Goal: Task Accomplishment & Management: Manage account settings

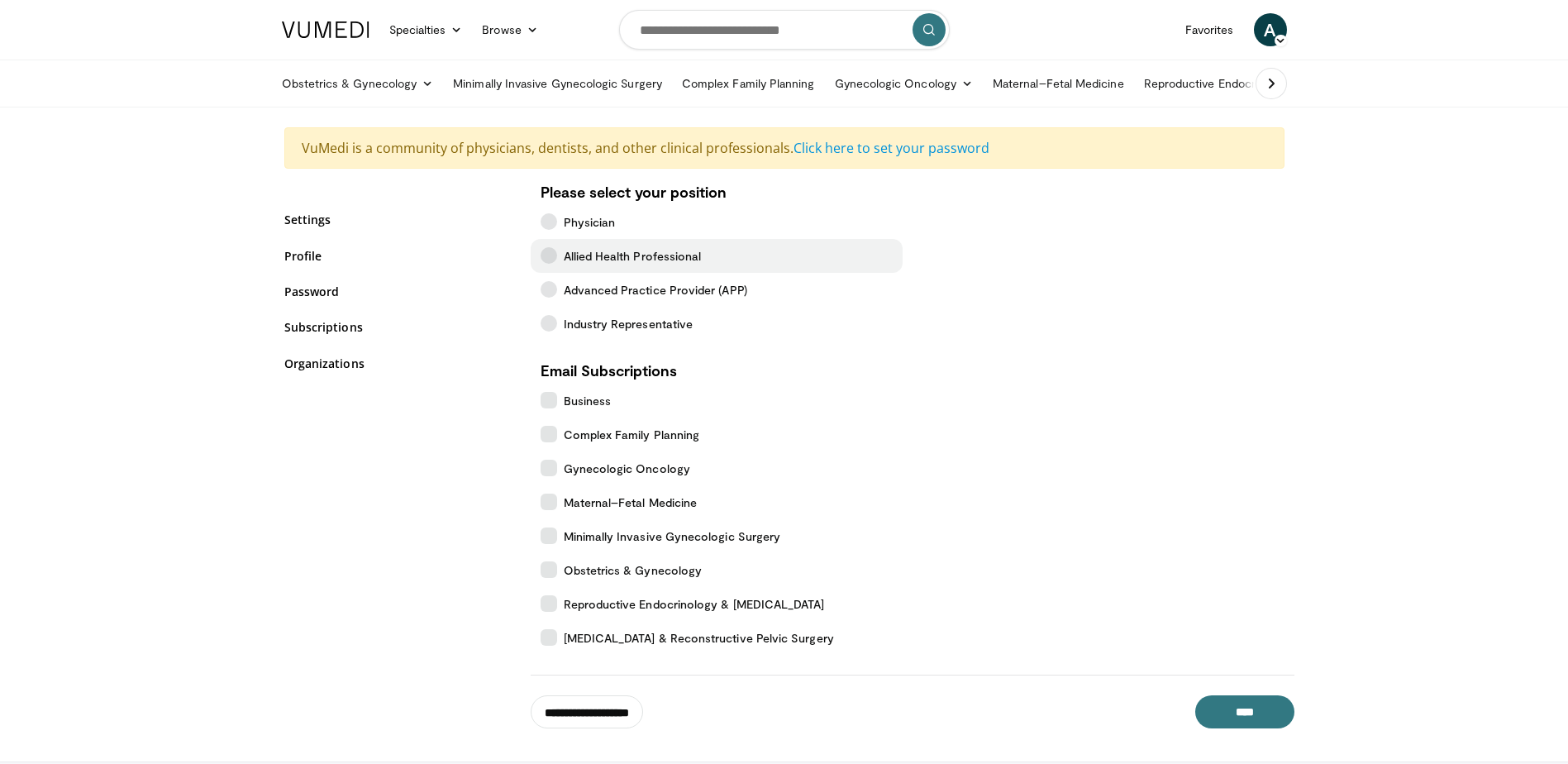
click at [548, 257] on icon at bounding box center [549, 256] width 17 height 17
click at [616, 713] on input "**********" at bounding box center [587, 711] width 113 height 33
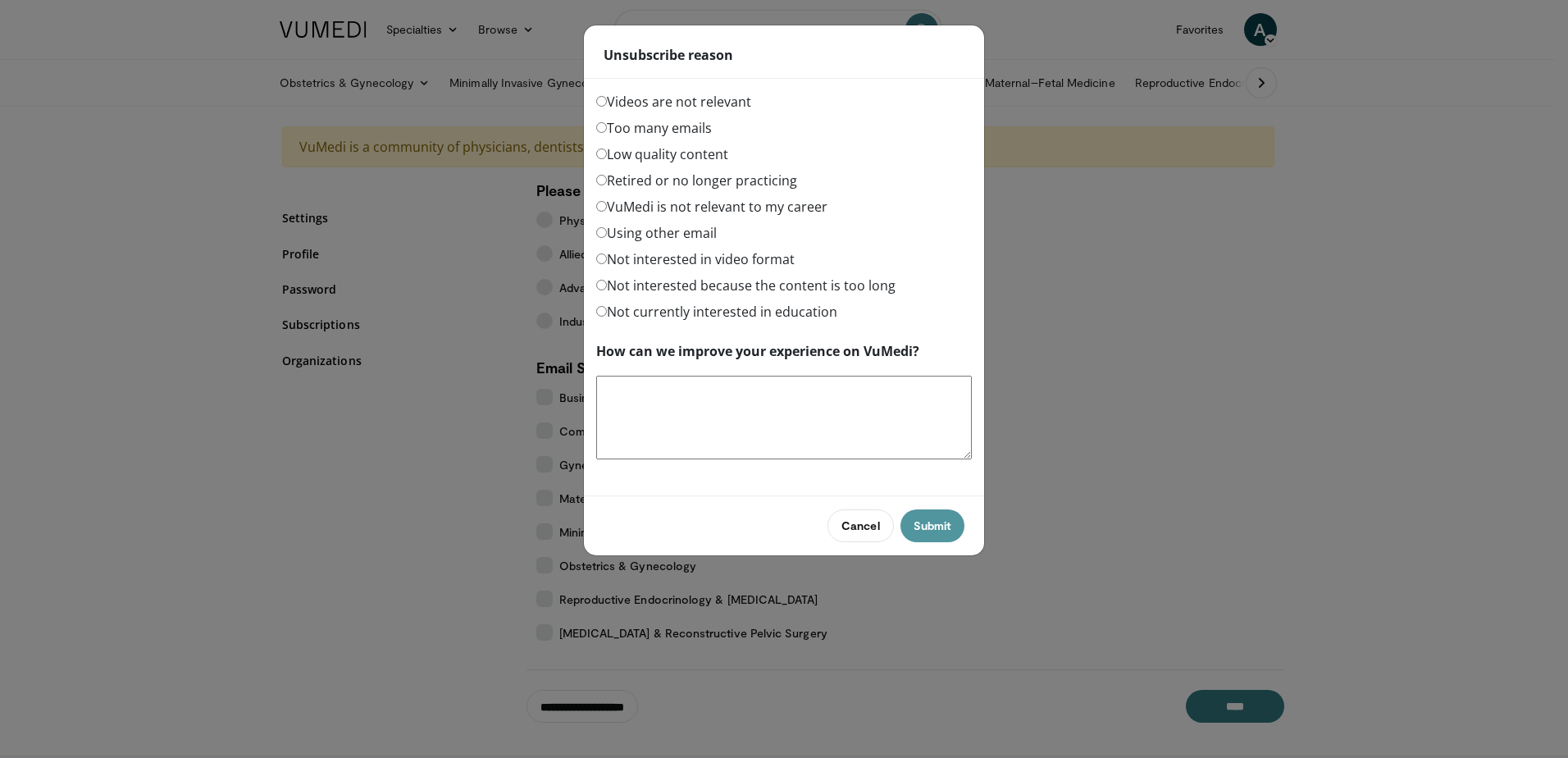
click at [923, 527] on button "Submit" at bounding box center [932, 525] width 64 height 33
click at [643, 426] on textarea "How can we improve your experience on VuMedi?" at bounding box center [784, 417] width 376 height 83
type textarea "*"
click at [948, 515] on button "Submit" at bounding box center [932, 525] width 64 height 33
click at [928, 113] on div "Videos are not relevant" at bounding box center [784, 104] width 376 height 26
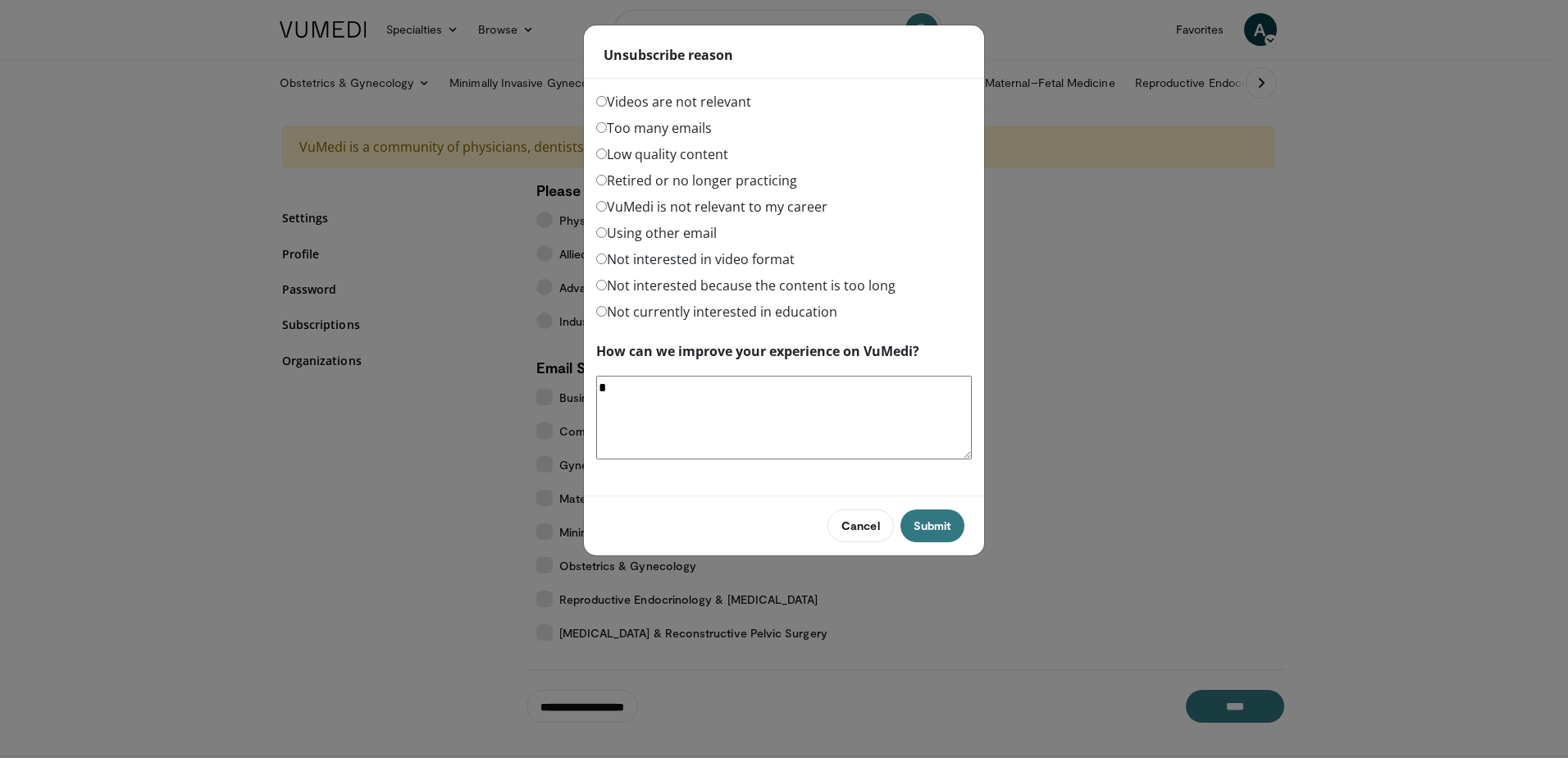
click at [595, 124] on div "Videos are not relevant Too many emails Low quality content Retired or no longe…" at bounding box center [784, 288] width 401 height 393
click at [941, 523] on button "Submit" at bounding box center [932, 525] width 64 height 33
